Goal: Task Accomplishment & Management: Complete application form

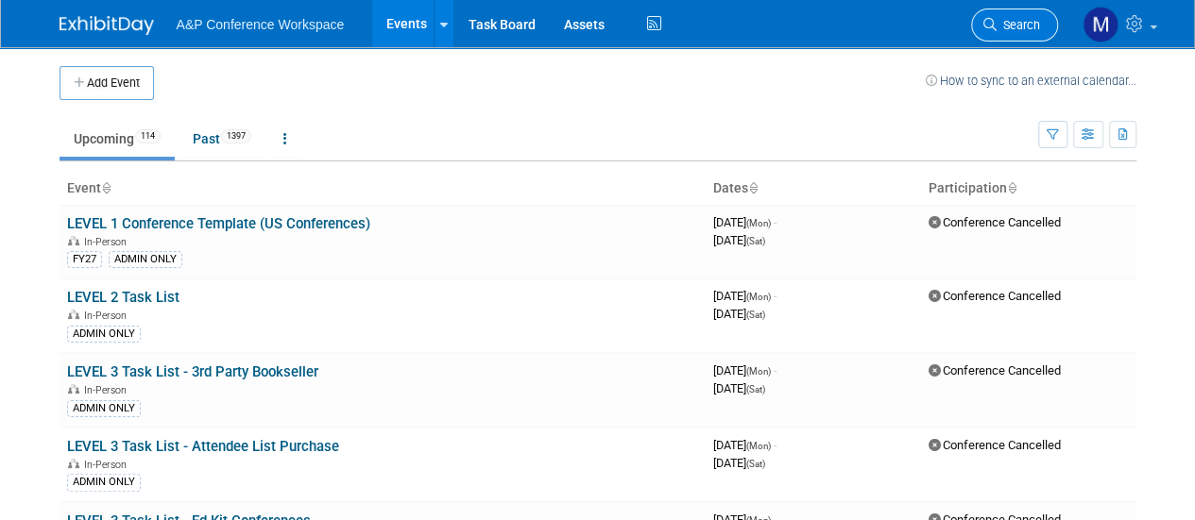
click at [1033, 20] on span "Search" at bounding box center [1017, 25] width 43 height 14
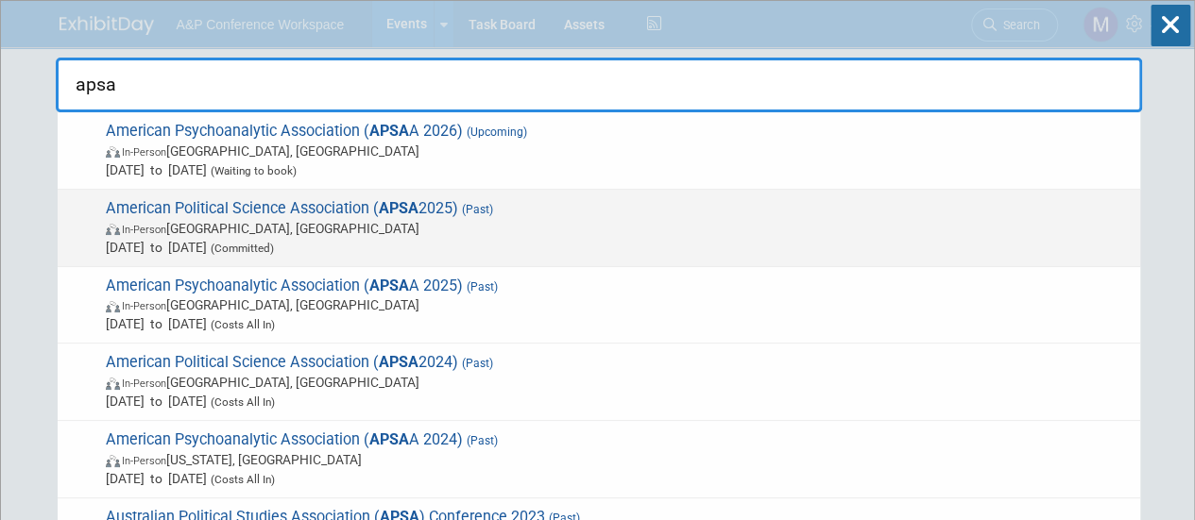
type input "apsa"
click at [353, 208] on span "American Political Science Association ( APSA 2025) (Past) In-Person [GEOGRAPHI…" at bounding box center [615, 228] width 1030 height 58
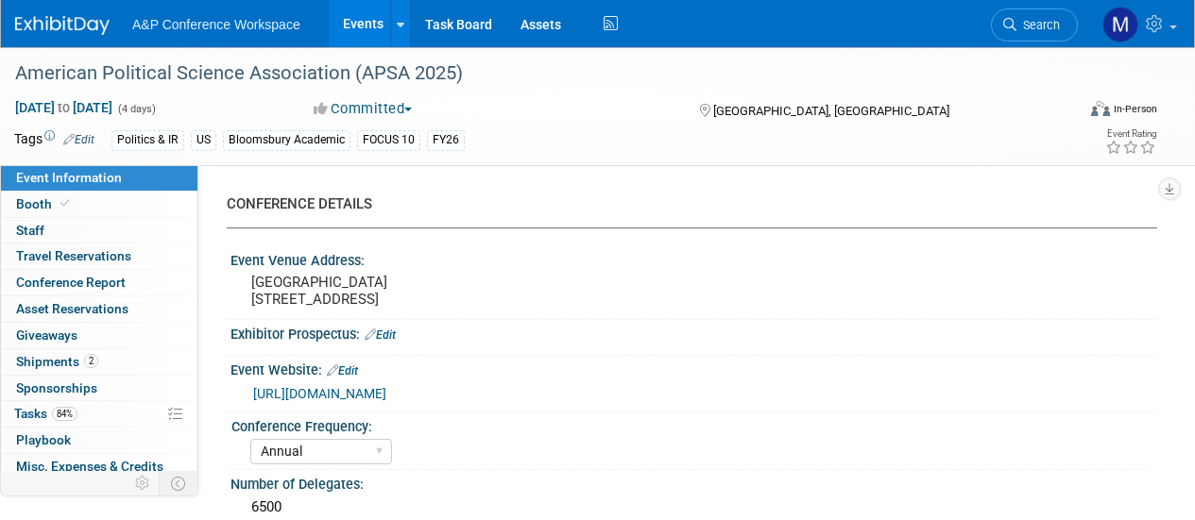
select select "Annual"
select select "Level 2"
select select "In-Person Booth"
select select "Politics & International Relations"
select select "Bloomsbury Academic"
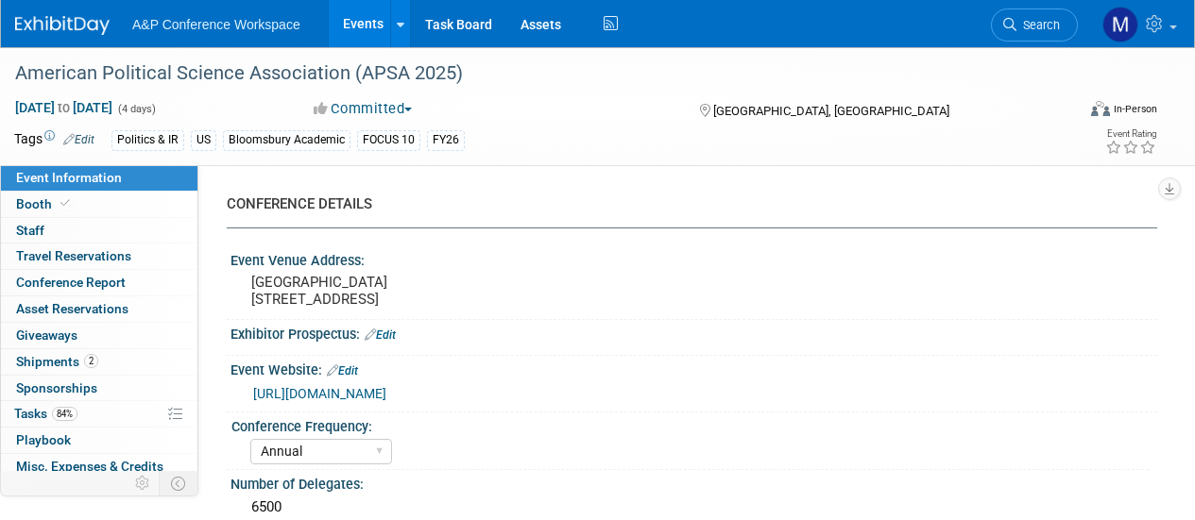
select select "[PERSON_NAME]"
select select "Networking/Commissioning"
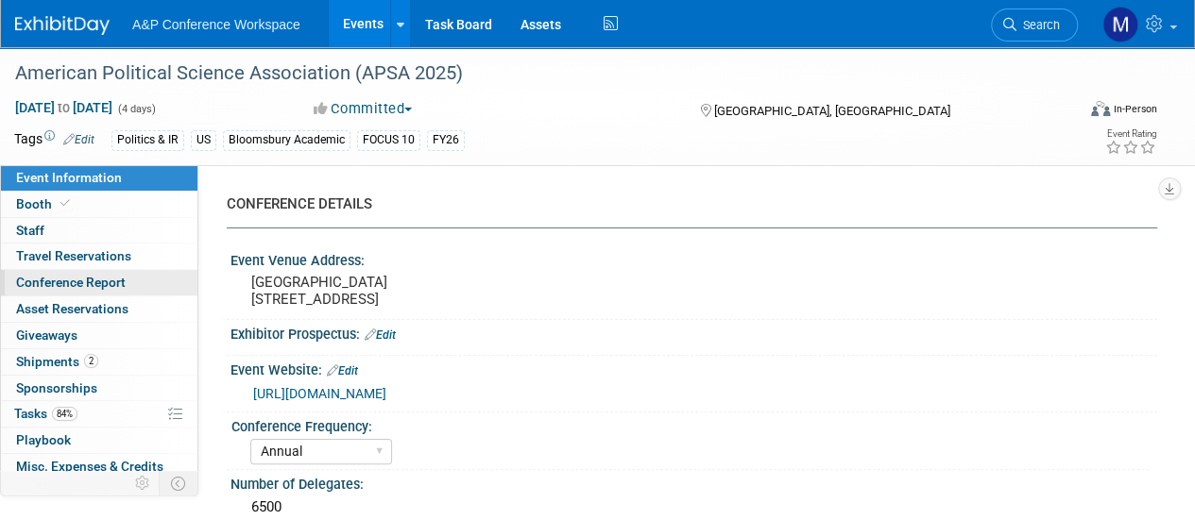
click at [71, 276] on span "Conference Report" at bounding box center [71, 282] width 110 height 15
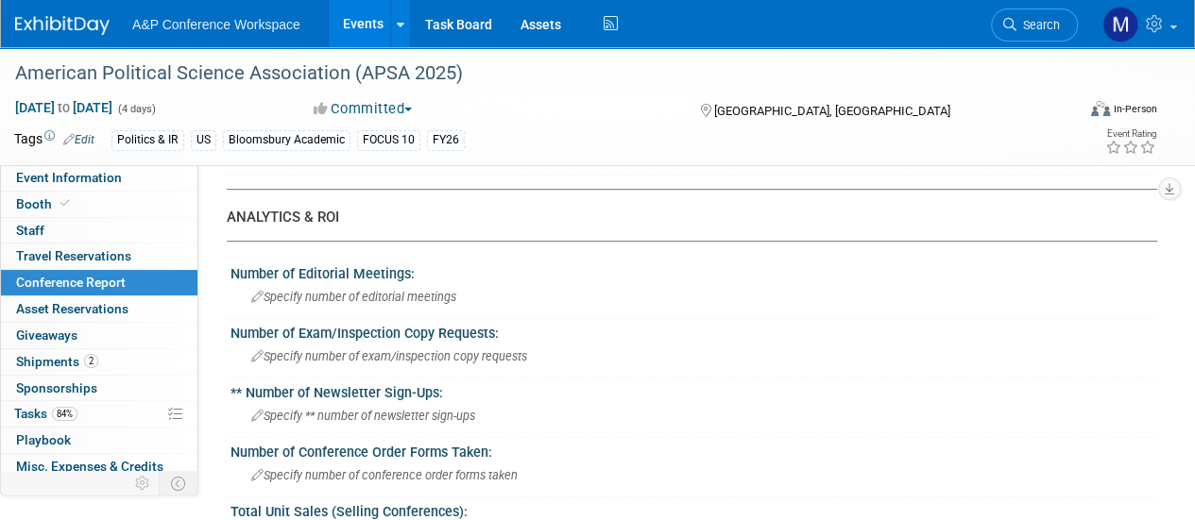
scroll to position [397, 0]
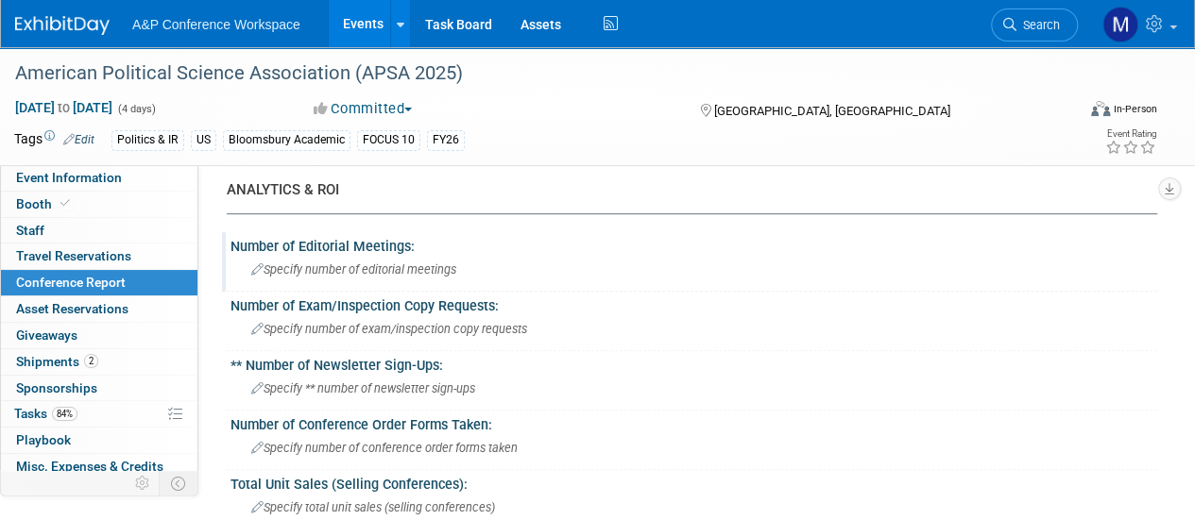
click at [357, 273] on span "Specify number of editorial meetings" at bounding box center [353, 270] width 205 height 14
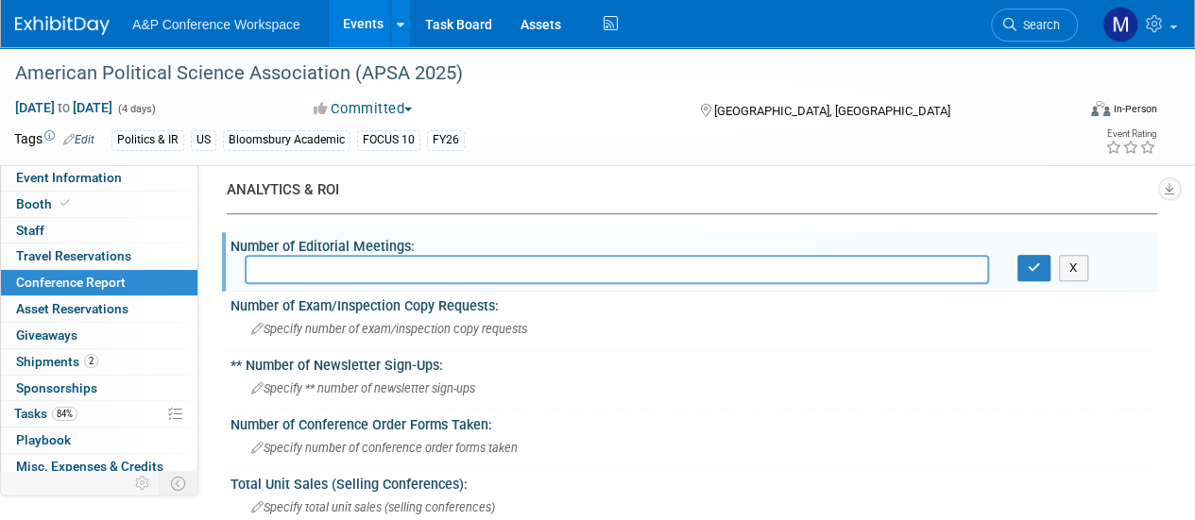
click at [358, 273] on input "text" at bounding box center [617, 269] width 744 height 29
type input "Michael: 17"
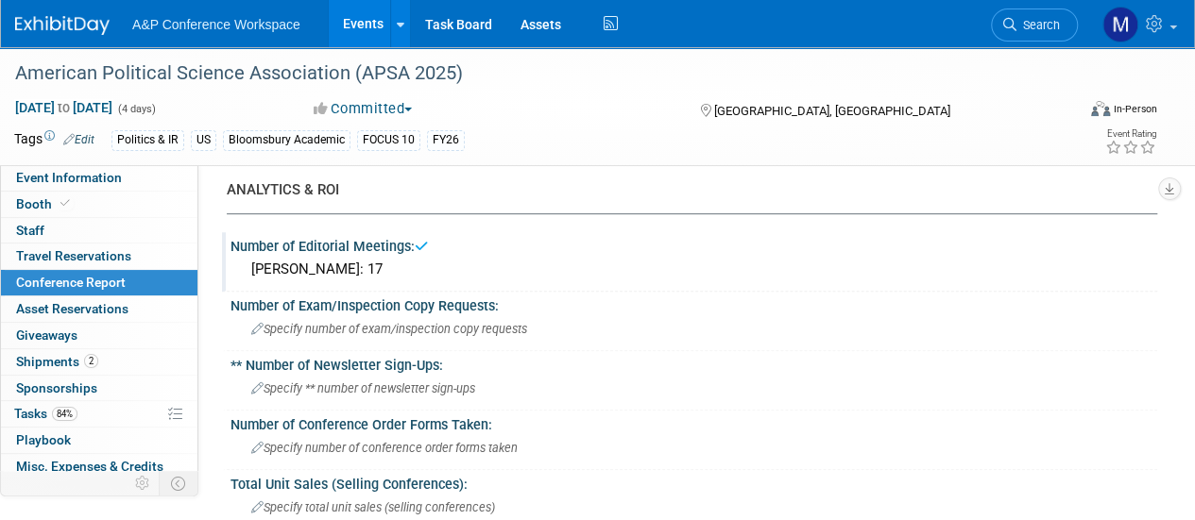
click at [358, 273] on div "Michael: 17" at bounding box center [694, 269] width 898 height 29
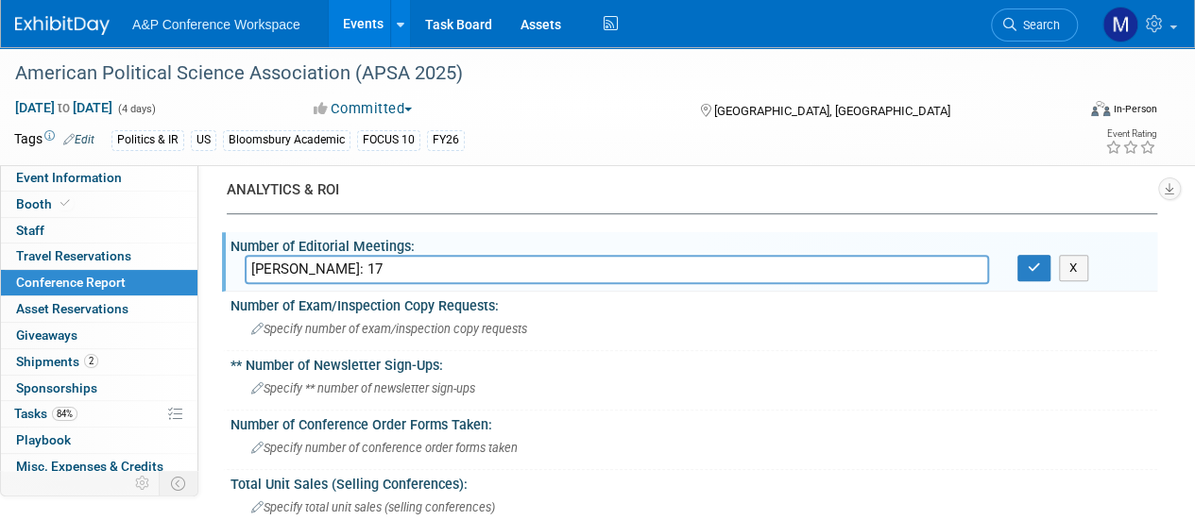
click at [337, 271] on input "Michael: 17" at bounding box center [617, 269] width 744 height 29
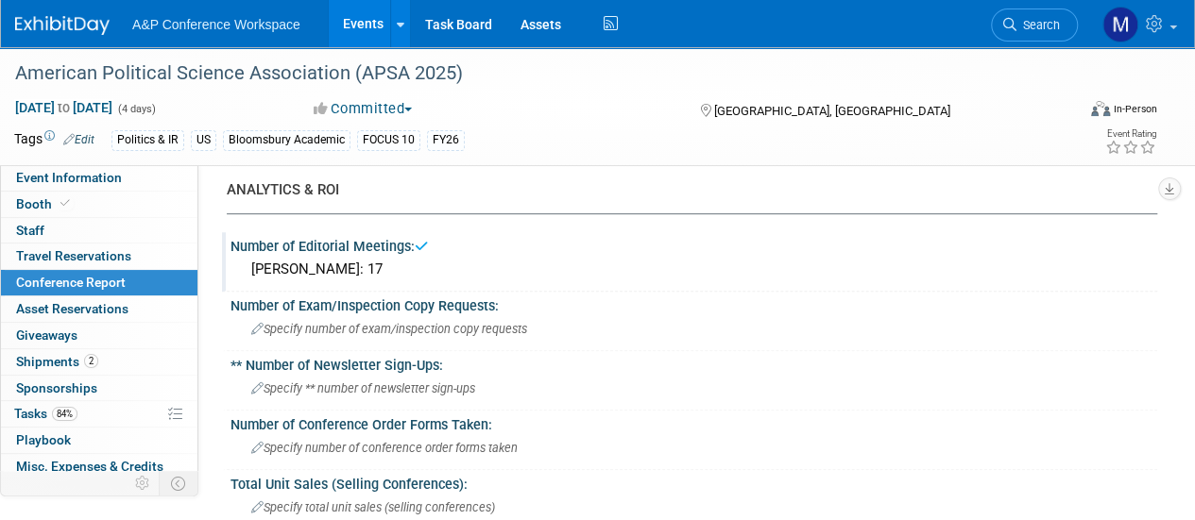
click at [337, 271] on div "Michael: 17" at bounding box center [694, 269] width 898 height 29
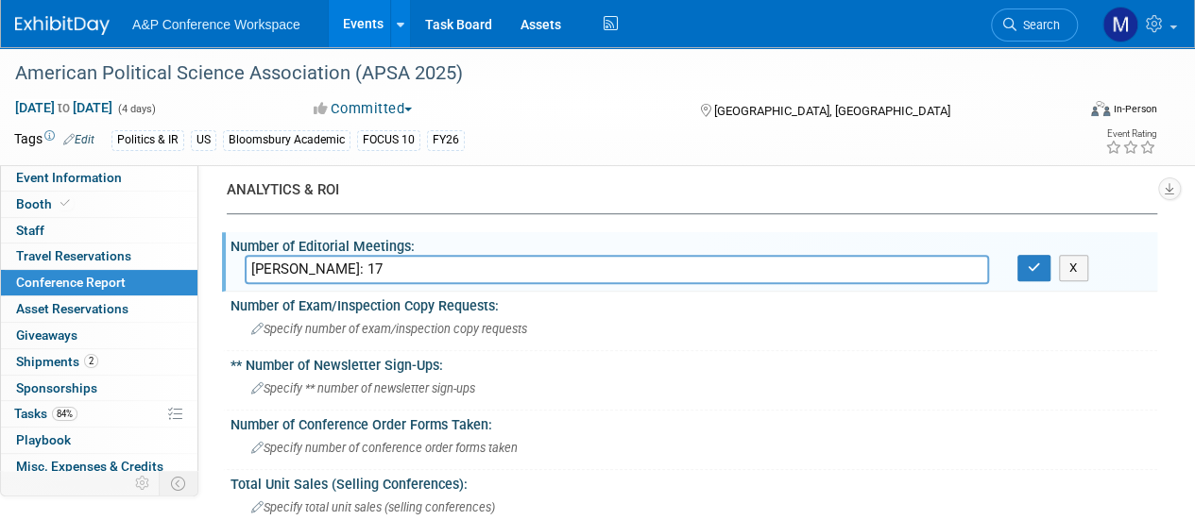
click at [1036, 262] on icon "button" at bounding box center [1033, 268] width 13 height 12
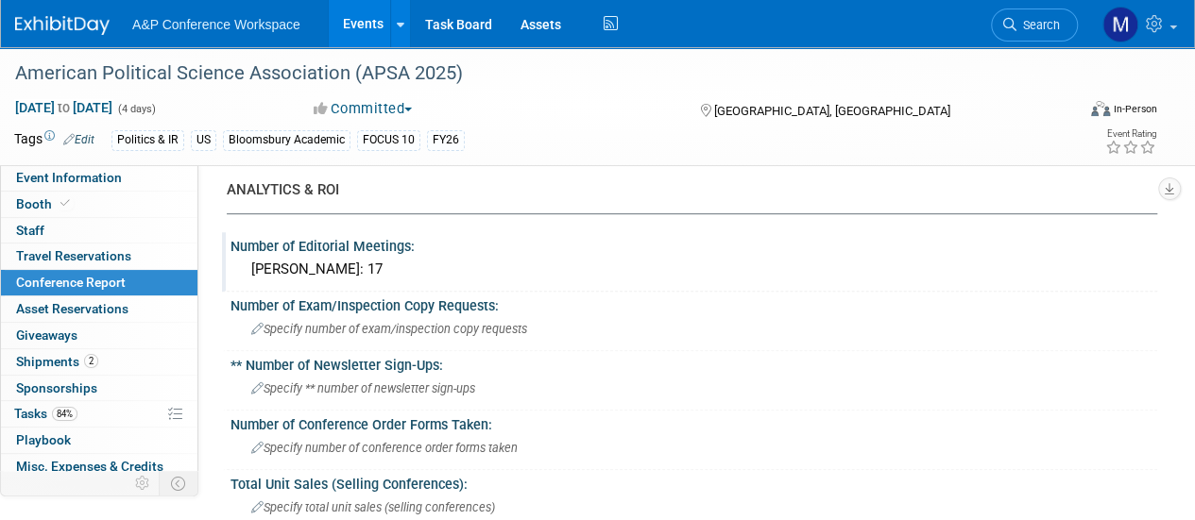
click at [404, 270] on div "Michael: 17" at bounding box center [694, 269] width 898 height 29
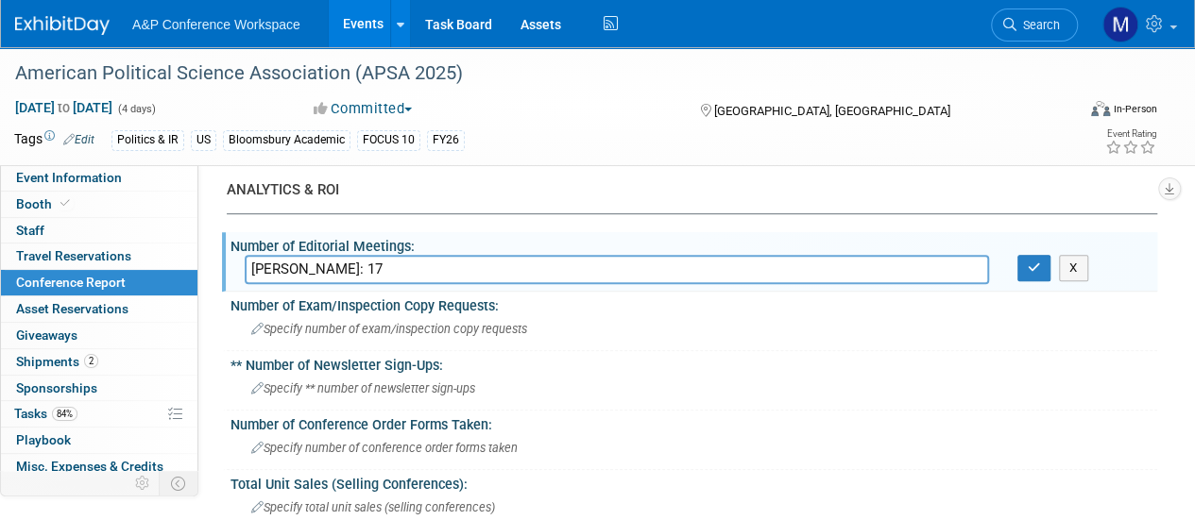
click at [469, 243] on div "Number of Editorial Meetings:" at bounding box center [693, 244] width 926 height 24
click at [818, 317] on div "Specify number of exam/inspection copy requests" at bounding box center [694, 328] width 898 height 29
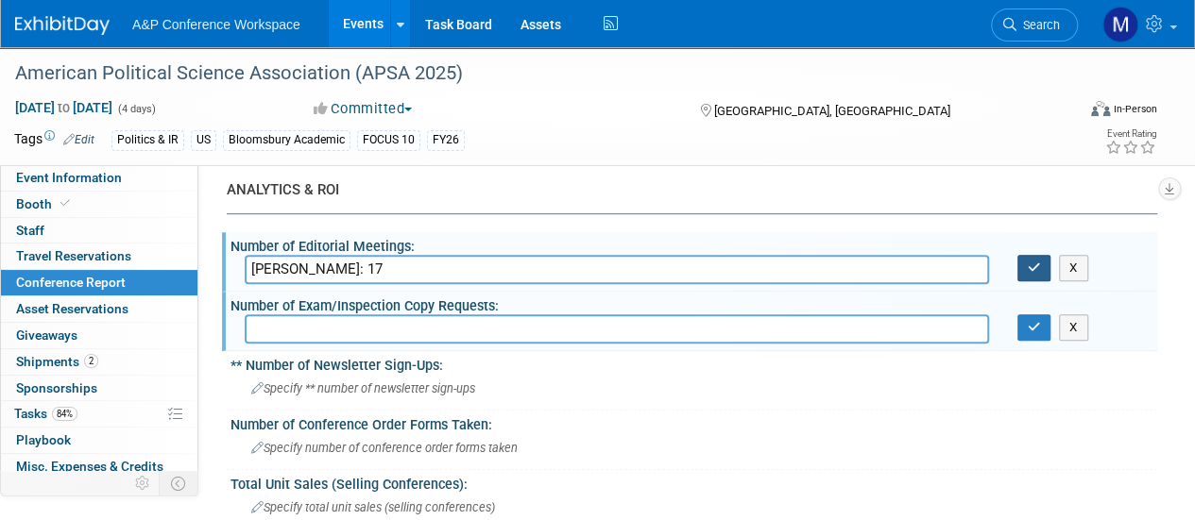
click at [1031, 266] on icon "button" at bounding box center [1033, 268] width 13 height 12
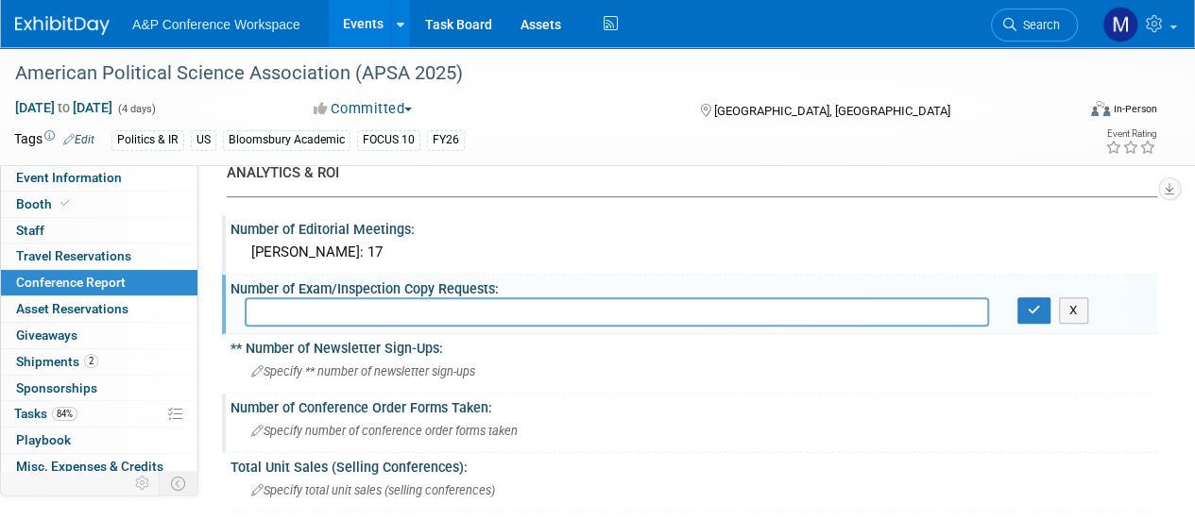
scroll to position [413, 0]
click at [315, 251] on div "Michael: 17" at bounding box center [694, 253] width 898 height 29
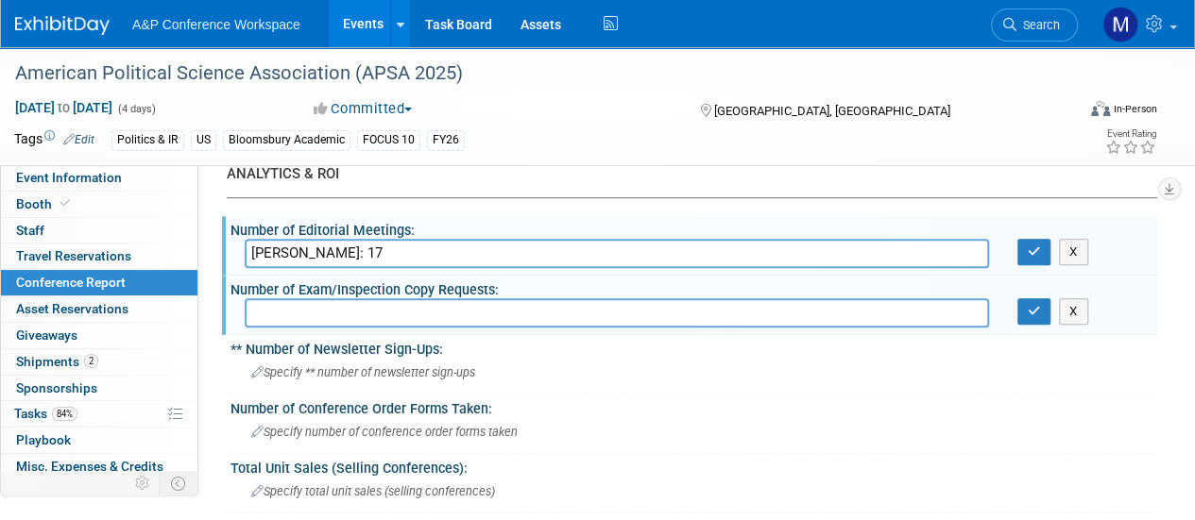
click at [307, 245] on input "Michael: 17" at bounding box center [617, 253] width 744 height 29
type input "Michael: ~20"
